Goal: Transaction & Acquisition: Purchase product/service

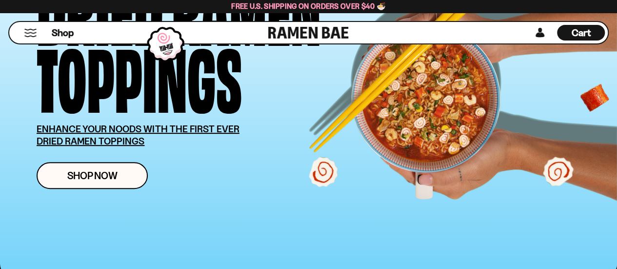
scroll to position [146, 0]
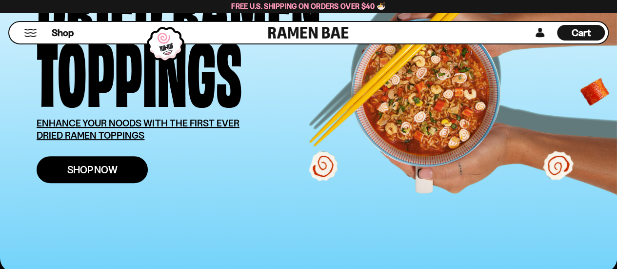
click at [96, 164] on span "Shop Now" at bounding box center [92, 169] width 50 height 10
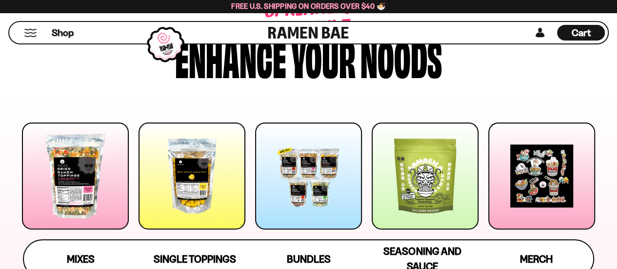
scroll to position [147, 0]
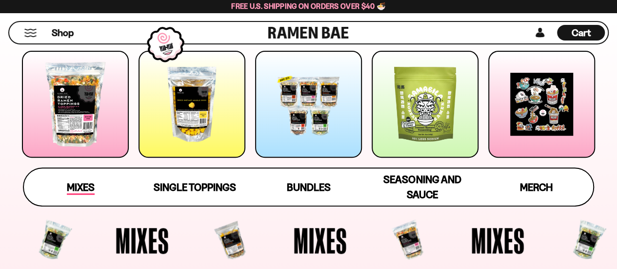
click at [96, 186] on link "Mixes" at bounding box center [81, 186] width 114 height 37
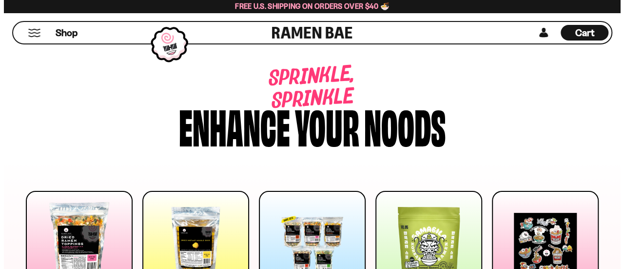
scroll to position [0, 0]
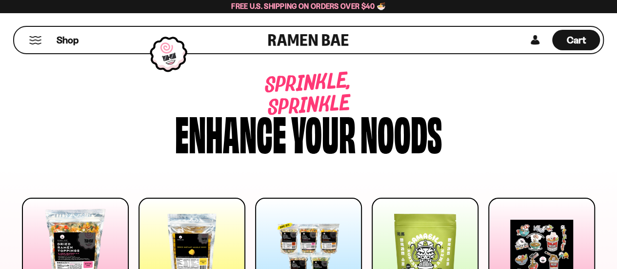
click at [36, 37] on button "Mobile Menu Trigger" at bounding box center [35, 40] width 13 height 8
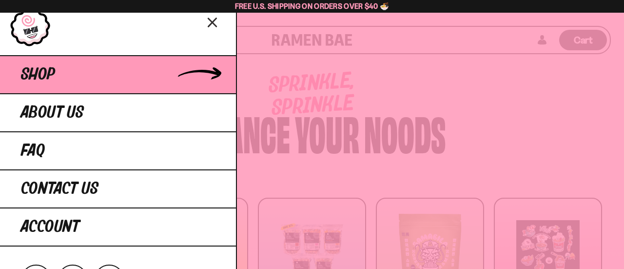
click at [37, 78] on span "Shop" at bounding box center [38, 75] width 34 height 18
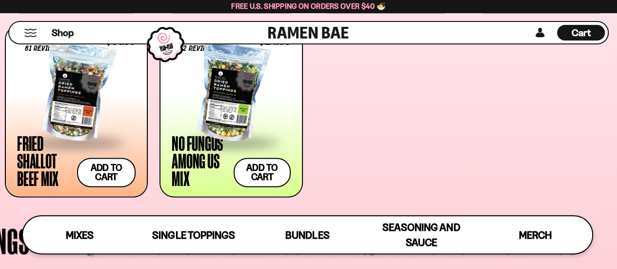
scroll to position [586, 0]
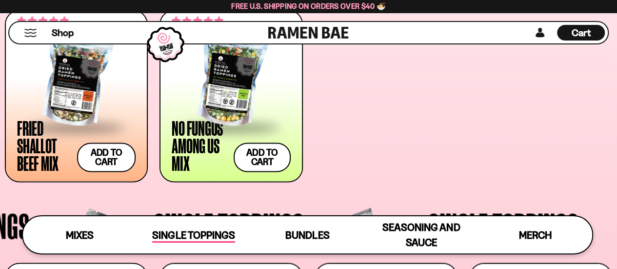
click at [167, 239] on span "Single Toppings" at bounding box center [193, 236] width 82 height 14
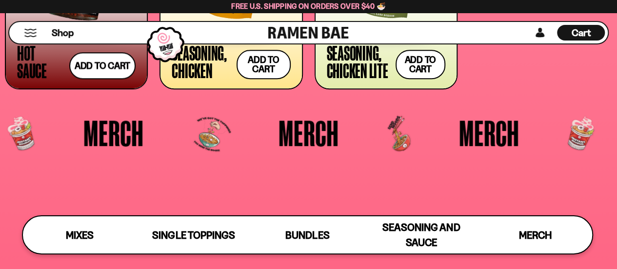
scroll to position [2203, 0]
